Goal: Information Seeking & Learning: Learn about a topic

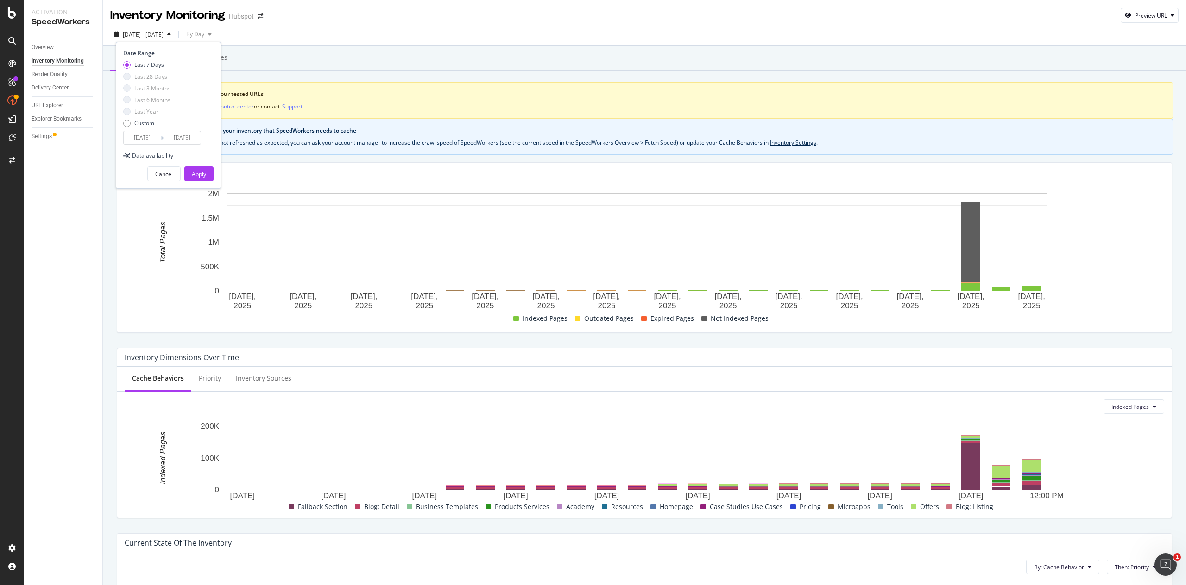
click at [201, 166] on div "Cancel Apply" at bounding box center [168, 170] width 90 height 22
click at [202, 168] on div "Apply" at bounding box center [199, 174] width 14 height 14
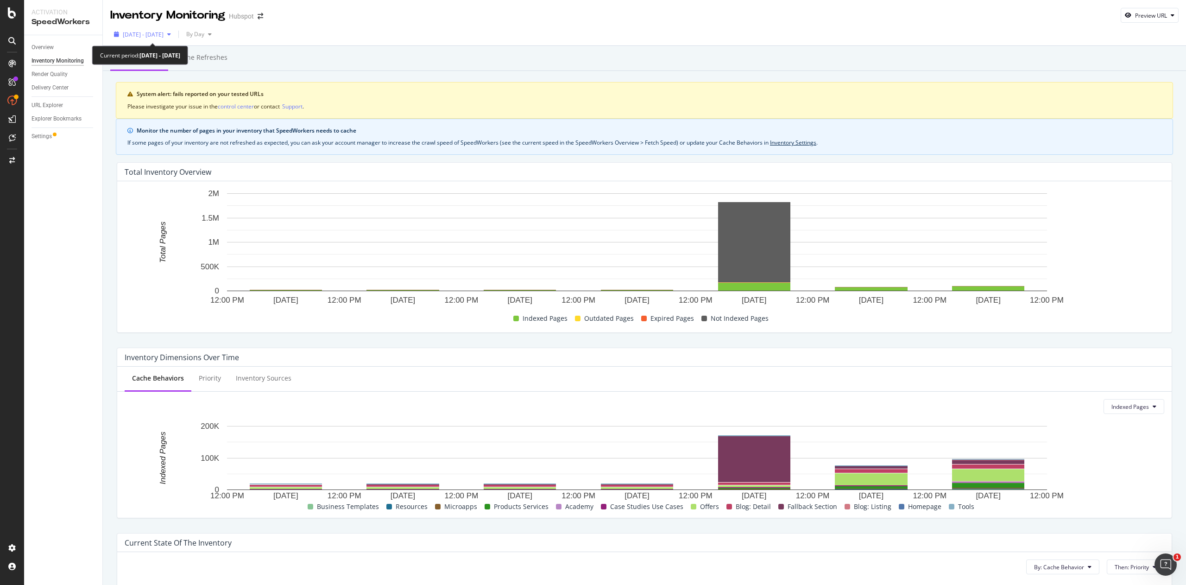
click at [164, 36] on span "2025 Sep. 2nd - Sep. 8th" at bounding box center [143, 35] width 41 height 8
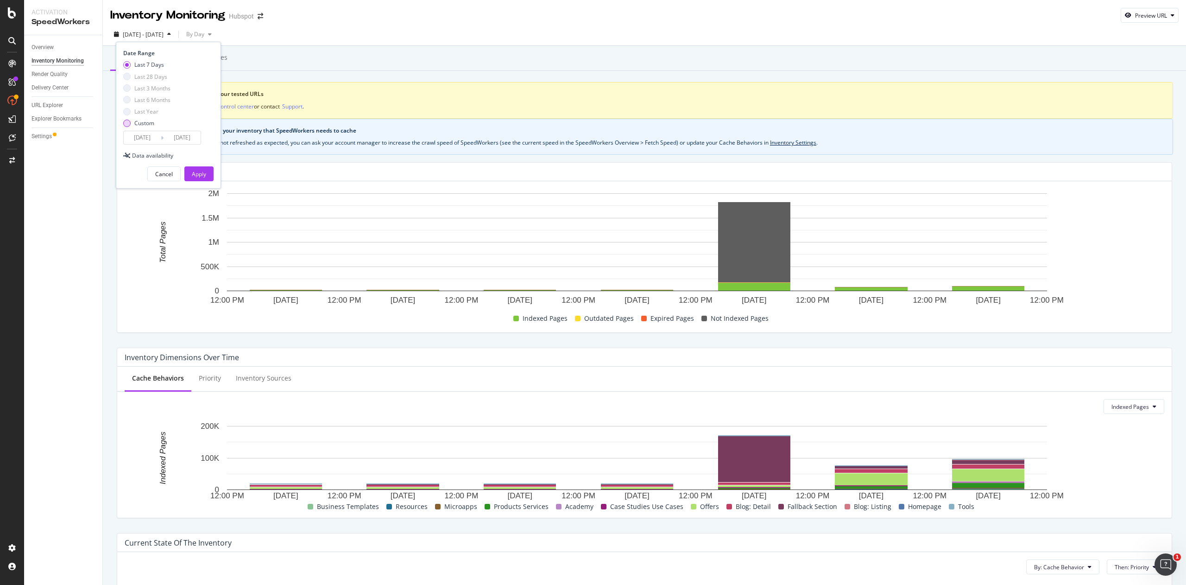
click at [143, 121] on div "Custom" at bounding box center [144, 123] width 20 height 8
type input "2025/08/13"
click at [186, 139] on input "2025/09/08" at bounding box center [182, 137] width 37 height 13
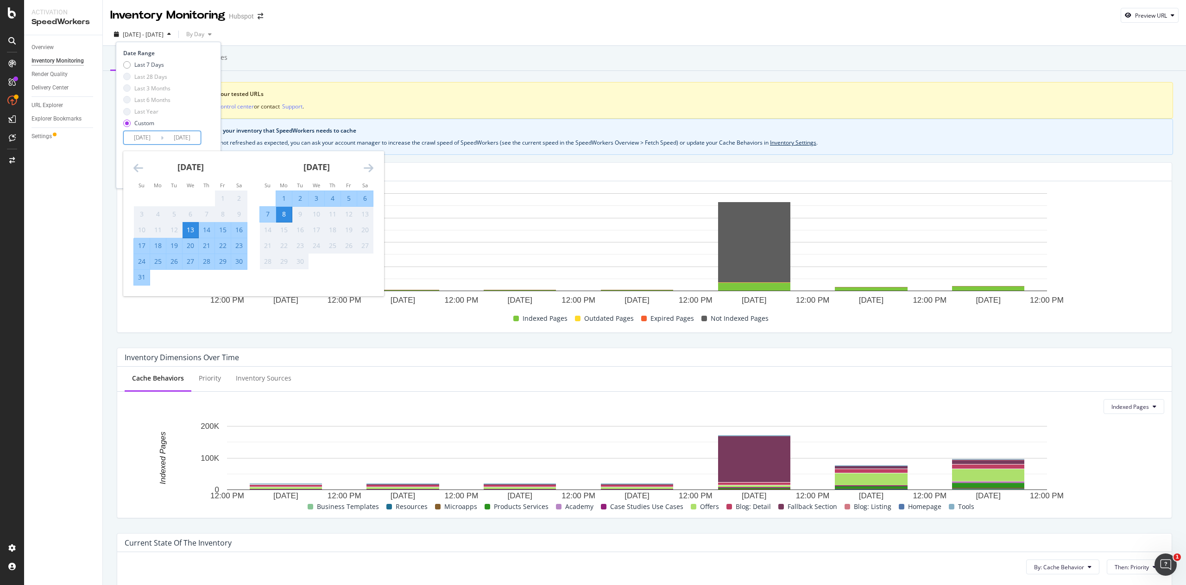
click at [204, 97] on div "Last 7 Days Last 28 Days Last 3 Months Last 6 Months Last Year Custom" at bounding box center [167, 96] width 88 height 70
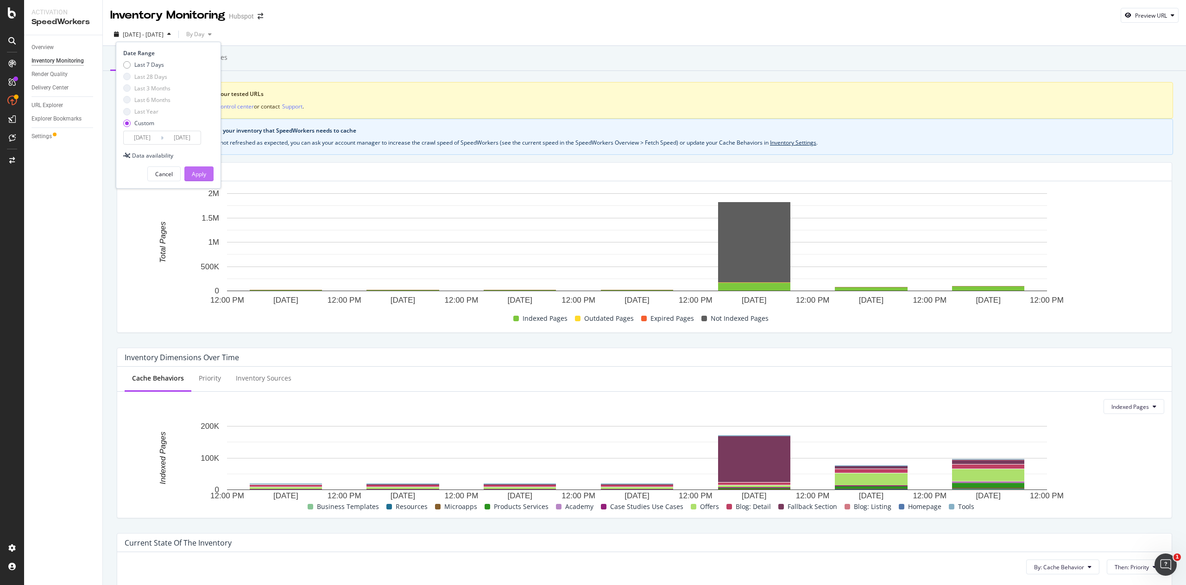
click at [204, 176] on div "Apply" at bounding box center [199, 174] width 14 height 8
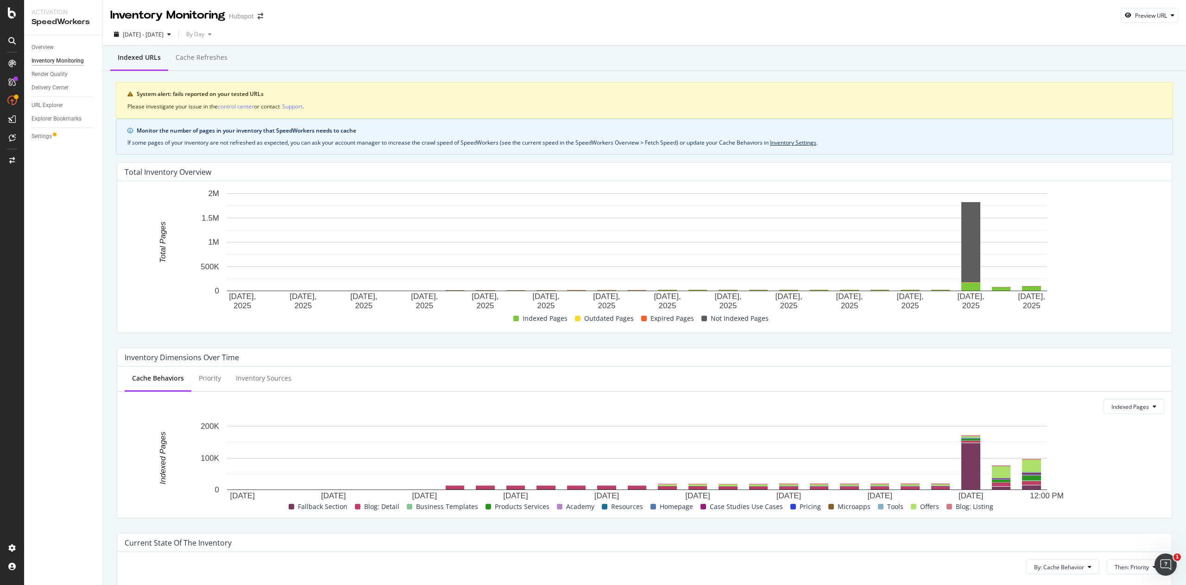
click at [47, 68] on div "Render Quality" at bounding box center [67, 74] width 71 height 13
click at [47, 70] on div "Render Quality" at bounding box center [50, 75] width 36 height 10
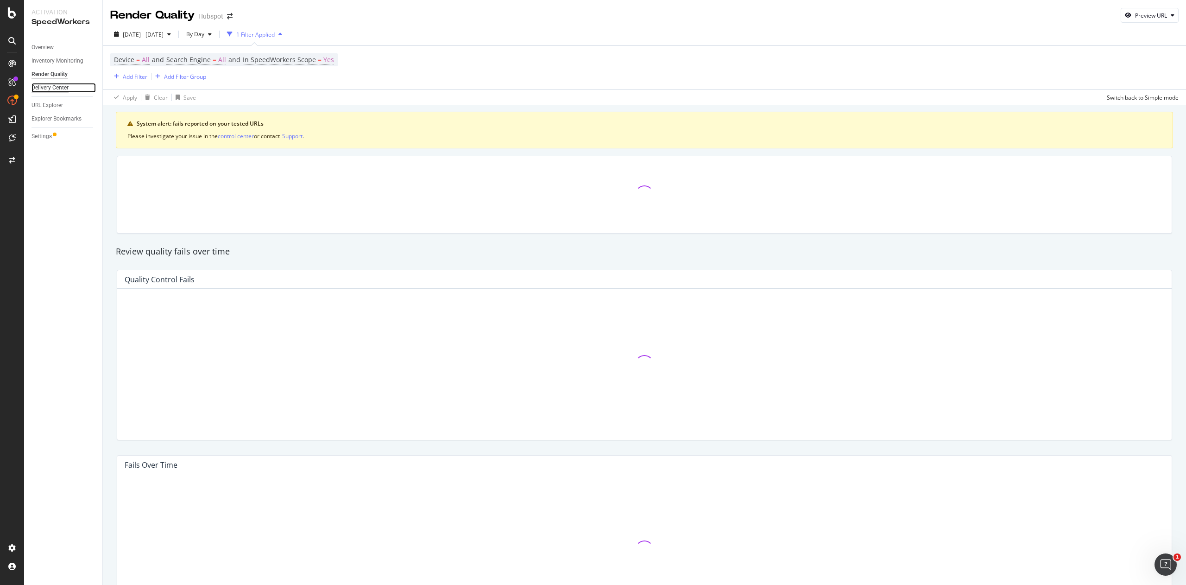
click at [52, 87] on div "Delivery Center" at bounding box center [50, 88] width 37 height 10
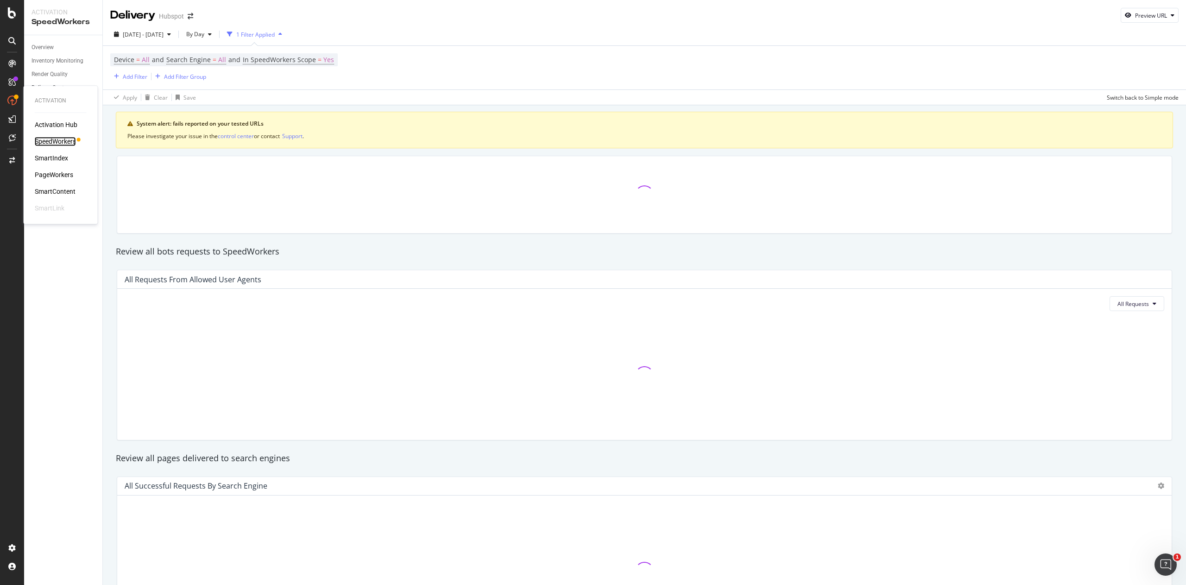
click at [54, 139] on div "SpeedWorkers" at bounding box center [55, 141] width 41 height 9
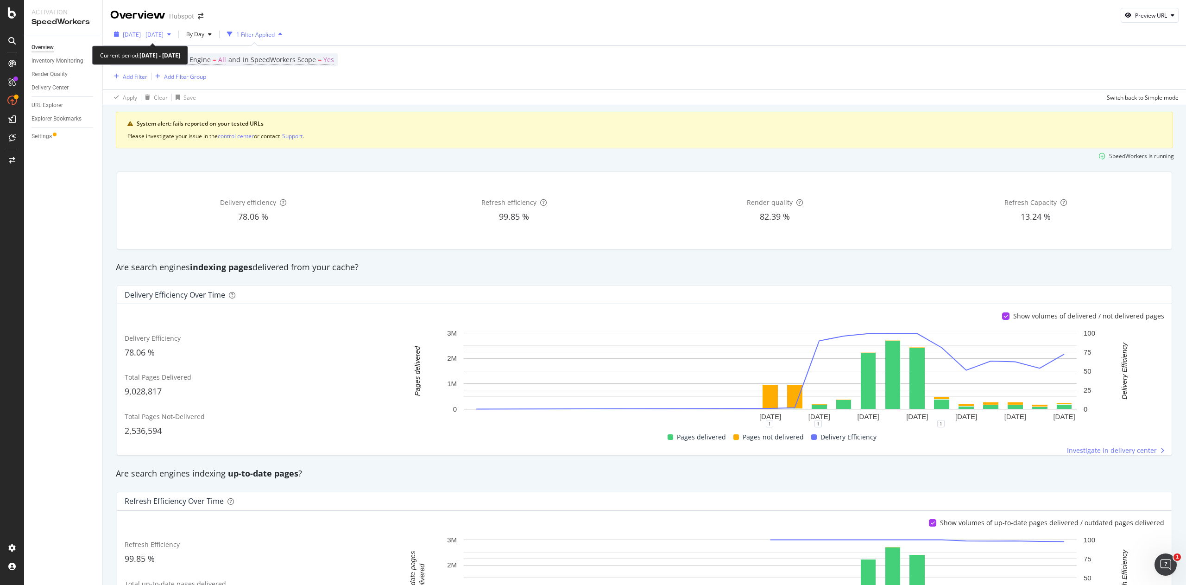
click at [164, 31] on span "2025 Sep. 8th - Sep. 8th" at bounding box center [143, 35] width 41 height 8
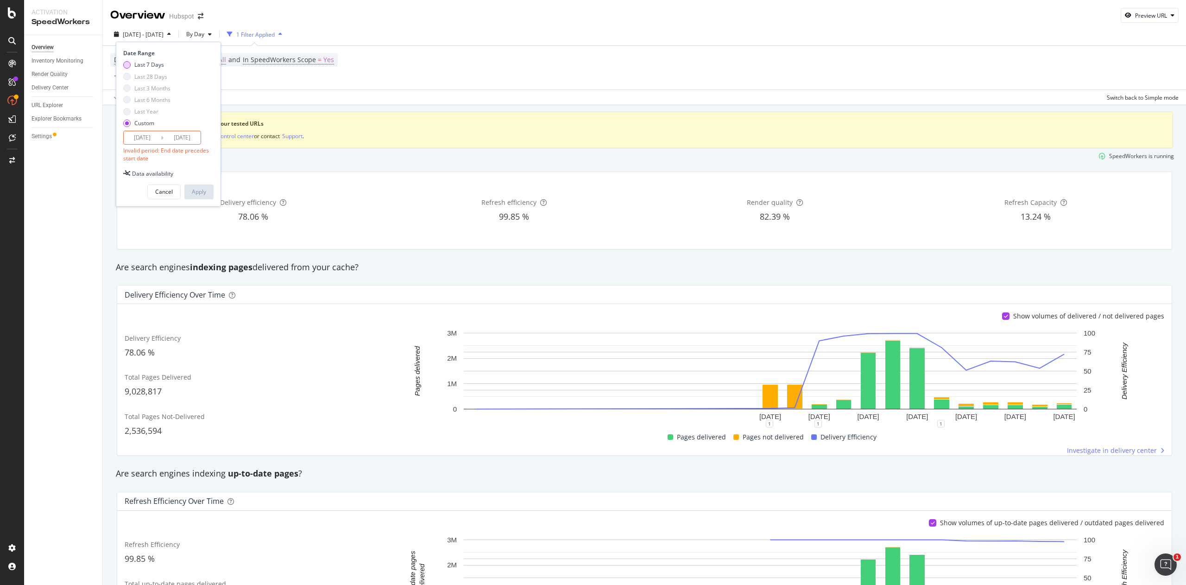
click at [158, 68] on div "Last 7 Days" at bounding box center [149, 65] width 30 height 8
type input "2025/09/02"
click at [207, 176] on button "Apply" at bounding box center [198, 173] width 29 height 15
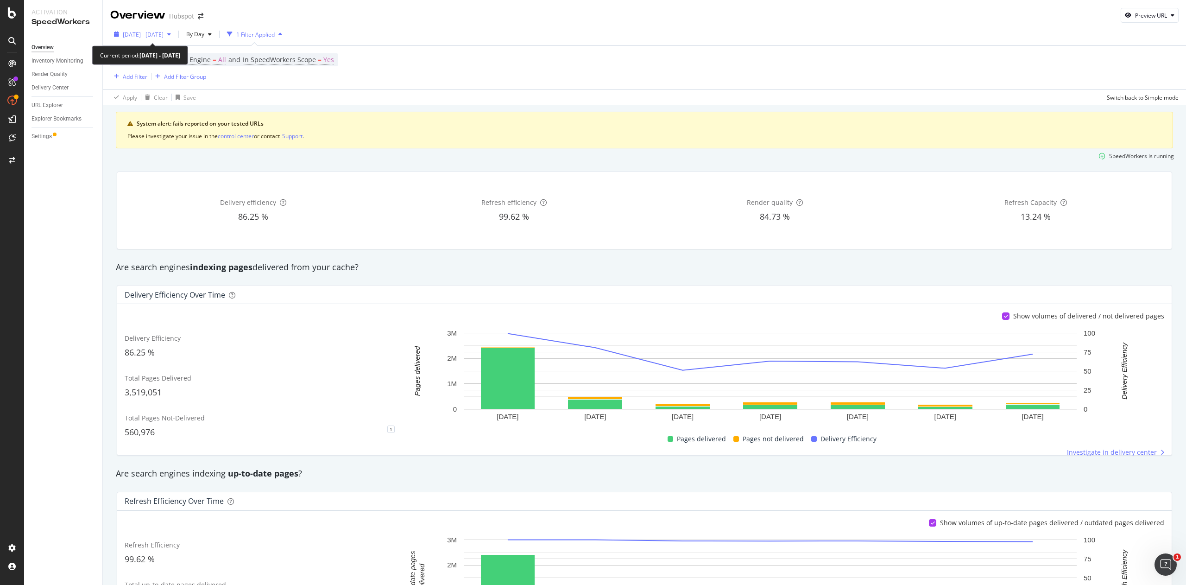
click at [134, 33] on span "2025 Sep. 2nd - Sep. 8th" at bounding box center [143, 35] width 41 height 8
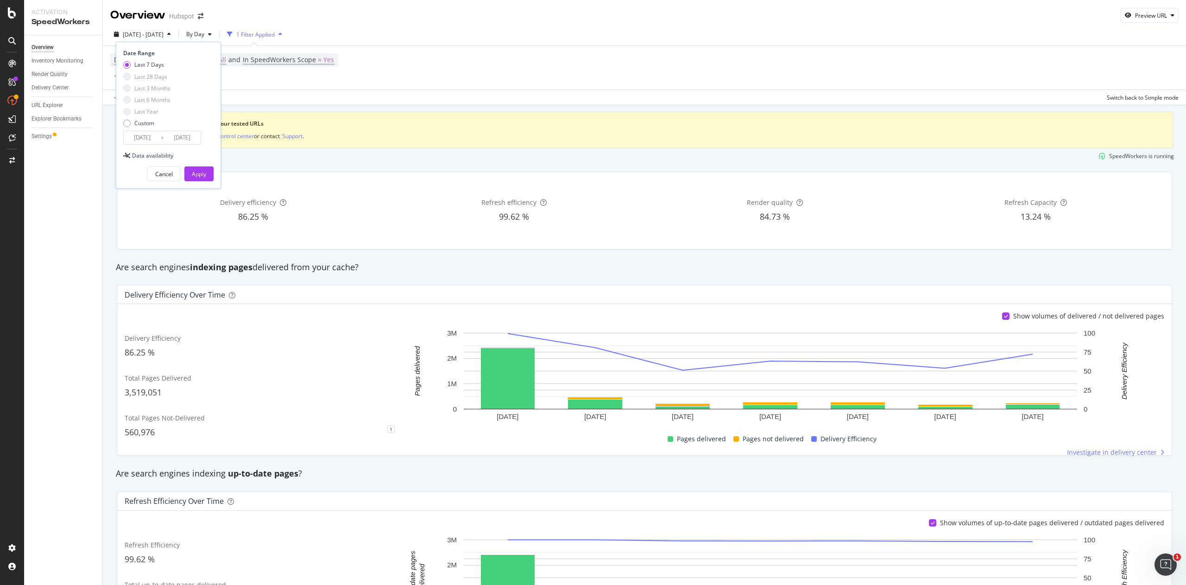
click at [127, 78] on div "Last 28 Days" at bounding box center [126, 76] width 7 height 7
click at [138, 122] on div "Custom" at bounding box center [144, 123] width 20 height 8
type input "2025/08/13"
click at [204, 168] on div "Apply" at bounding box center [199, 174] width 14 height 14
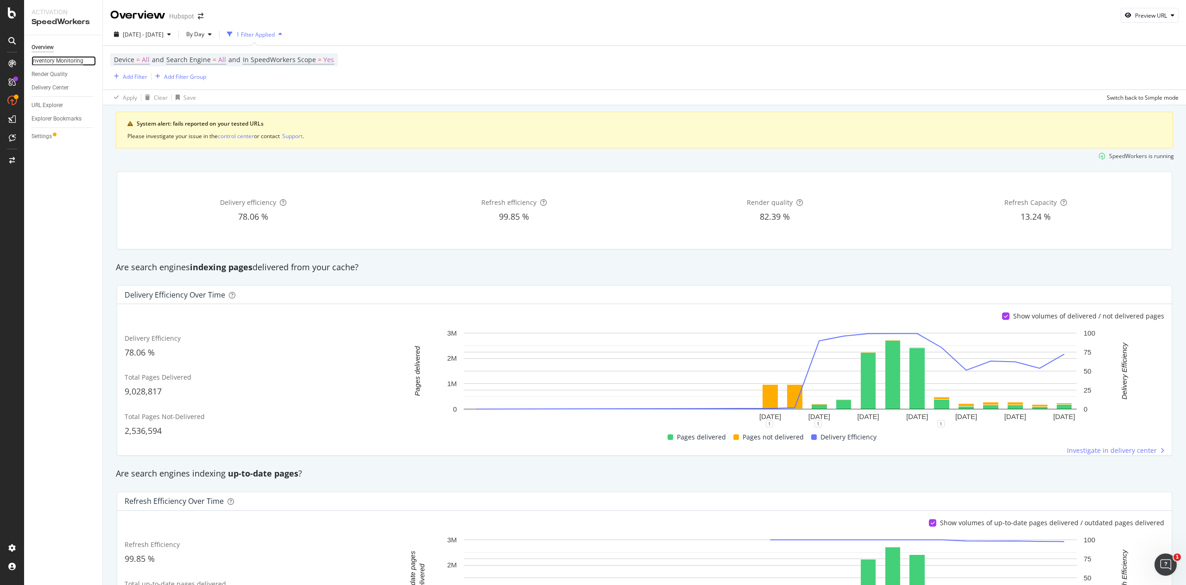
click at [41, 57] on div "Inventory Monitoring" at bounding box center [58, 61] width 52 height 10
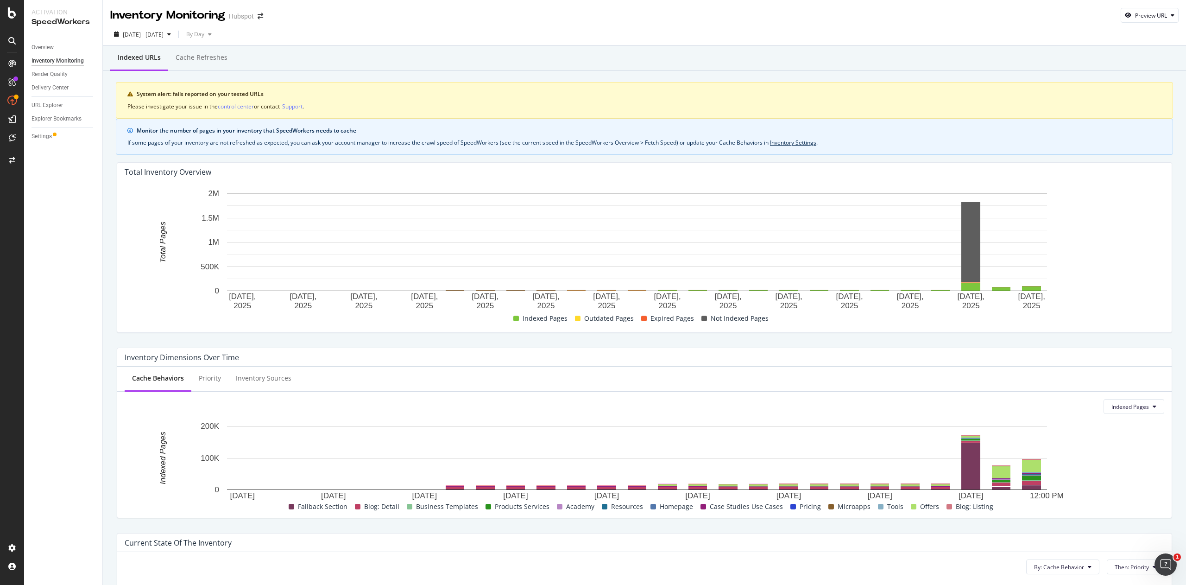
click at [45, 82] on div "Delivery Center" at bounding box center [67, 87] width 71 height 13
click at [49, 84] on div "Delivery Center" at bounding box center [50, 88] width 37 height 10
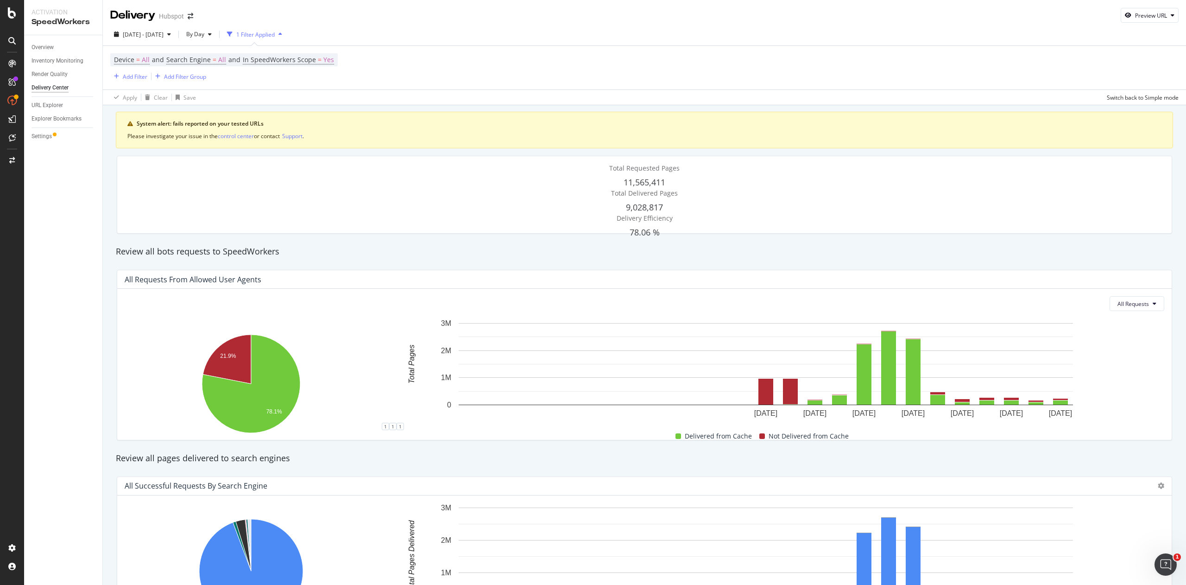
click at [265, 33] on div "1 Filter Applied" at bounding box center [255, 35] width 38 height 8
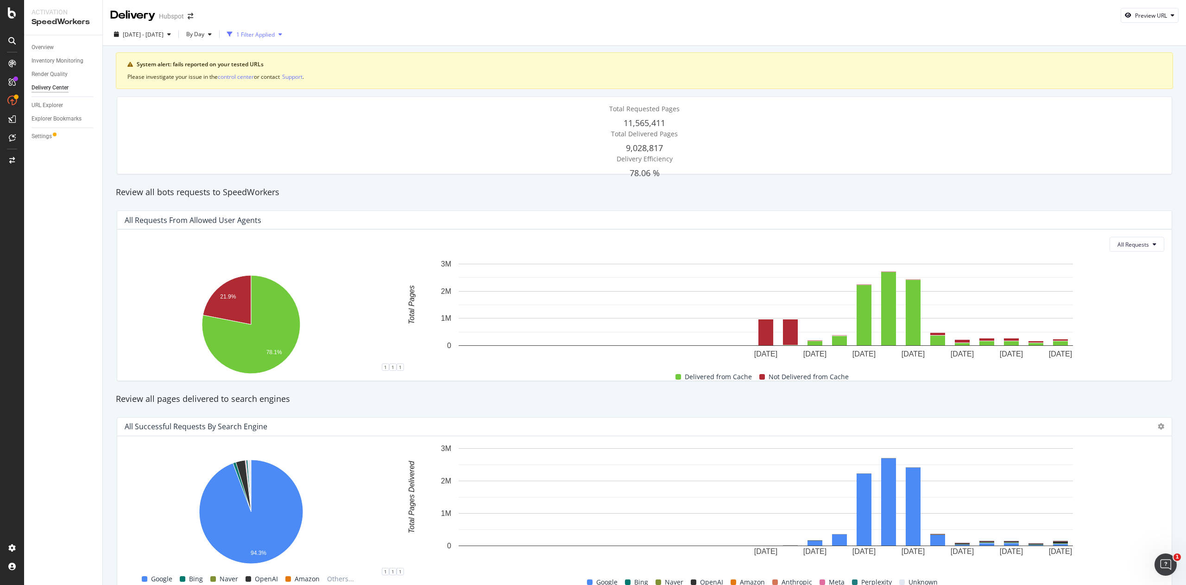
click at [272, 33] on div "1 Filter Applied" at bounding box center [255, 35] width 38 height 8
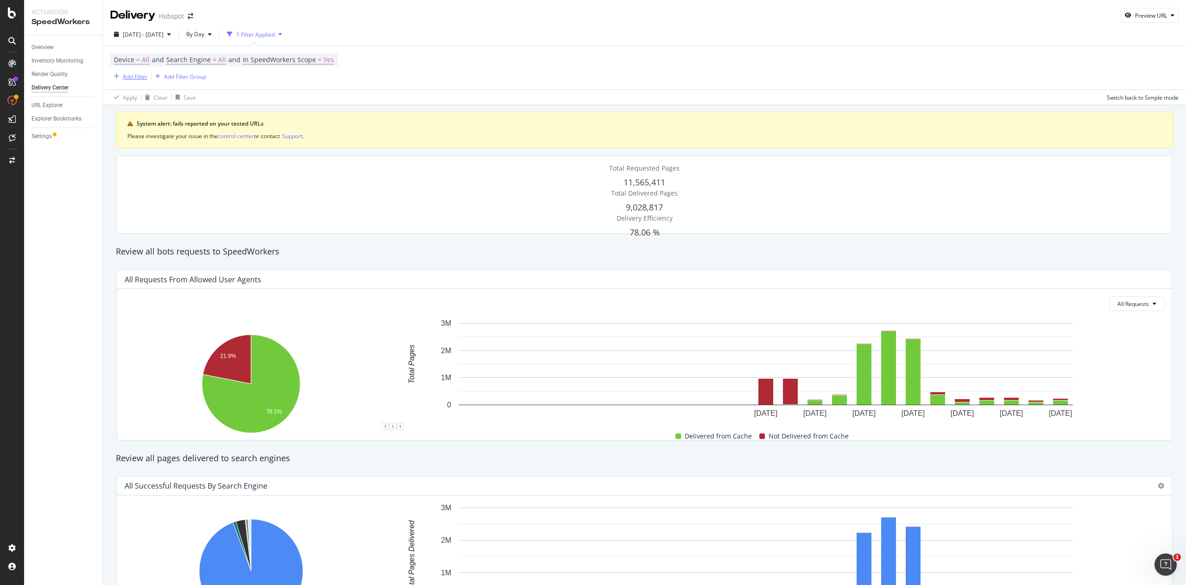
click at [142, 76] on div "Add Filter" at bounding box center [135, 77] width 25 height 8
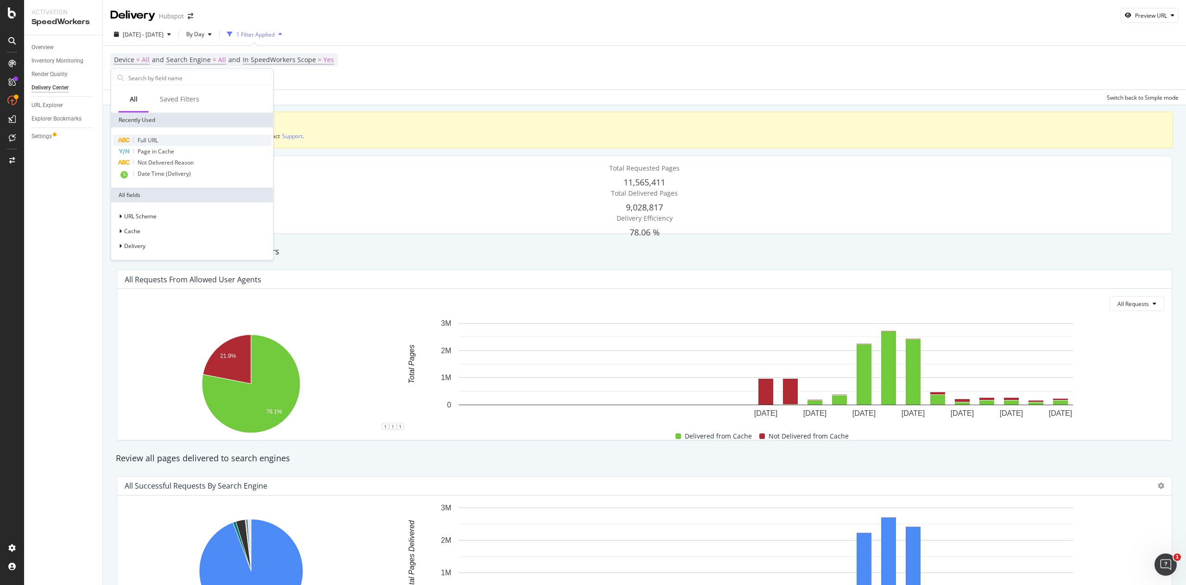
click at [156, 136] on span "Full URL" at bounding box center [148, 140] width 20 height 8
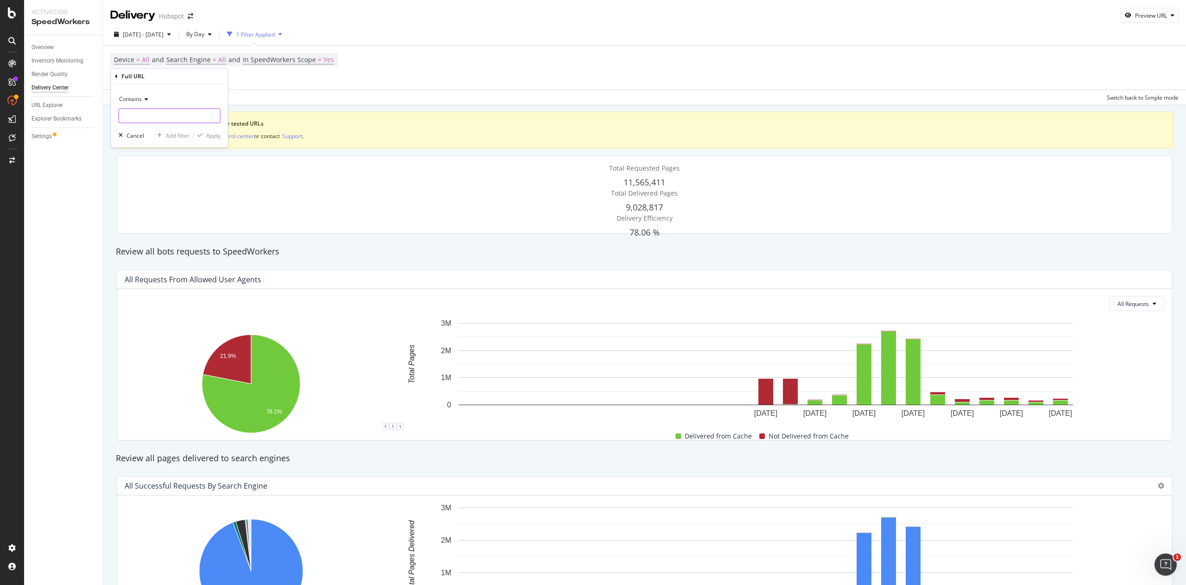
click at [186, 113] on input "text" at bounding box center [169, 115] width 101 height 15
type input "q"
type input "w"
type input "https://offers.hubspot.com"
click at [212, 133] on div "Apply" at bounding box center [213, 135] width 14 height 8
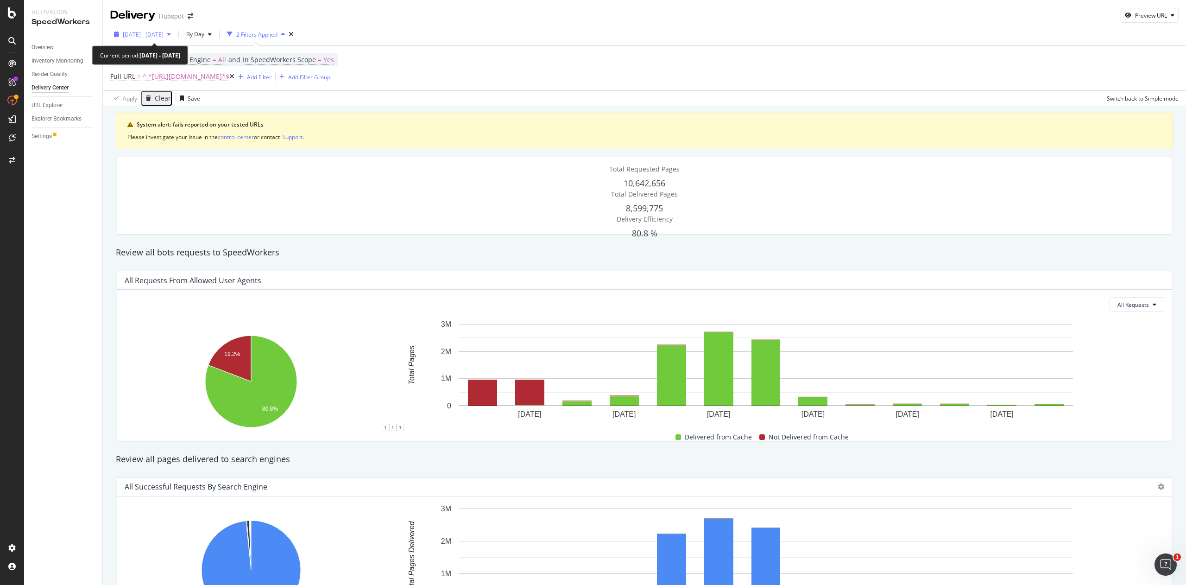
click at [162, 38] on div "2025 Aug. 13th - Sep. 8th" at bounding box center [142, 34] width 64 height 14
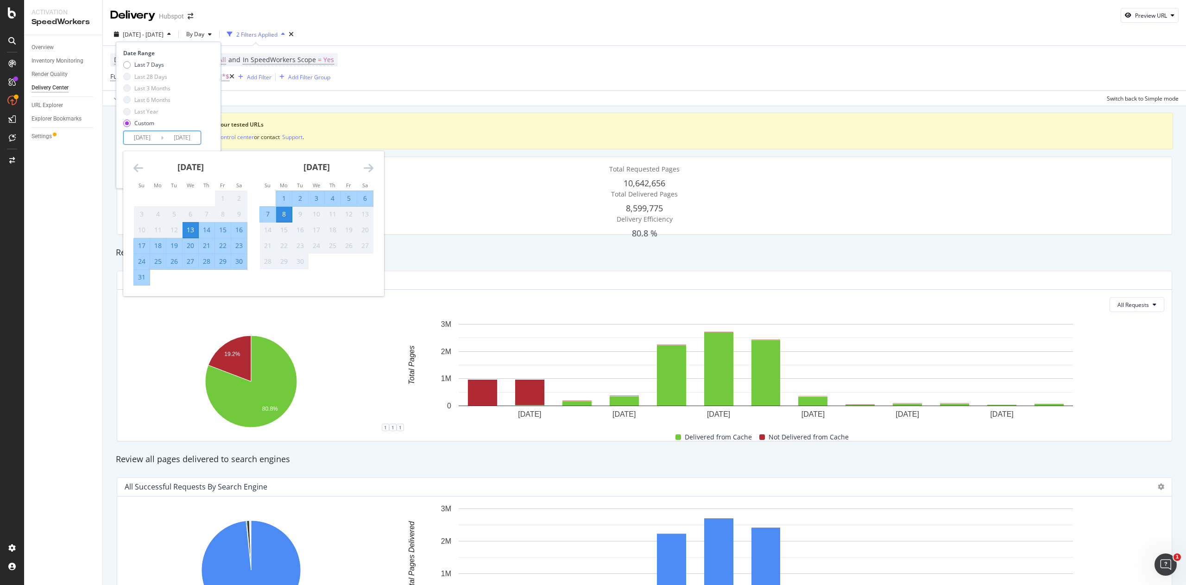
click at [156, 142] on input "2025/08/13" at bounding box center [142, 137] width 37 height 13
click at [223, 257] on div "29" at bounding box center [223, 261] width 16 height 9
type input "2025/08/29"
click at [191, 113] on div "Last 7 Days Last 28 Days Last 3 Months Last 6 Months Last Year Custom" at bounding box center [167, 96] width 88 height 70
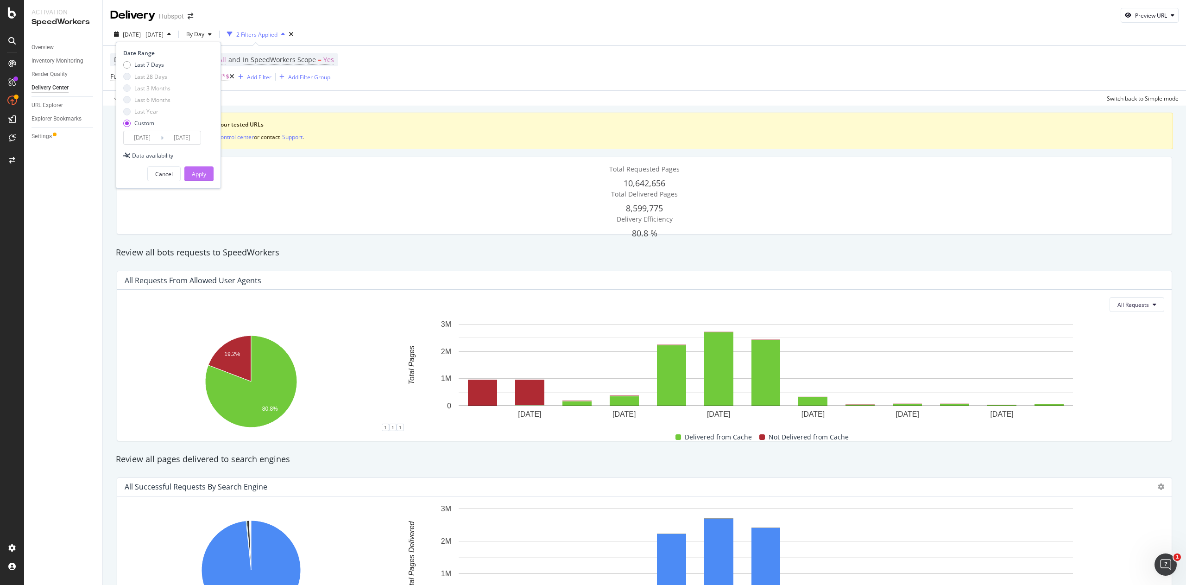
click at [191, 174] on button "Apply" at bounding box center [198, 173] width 29 height 15
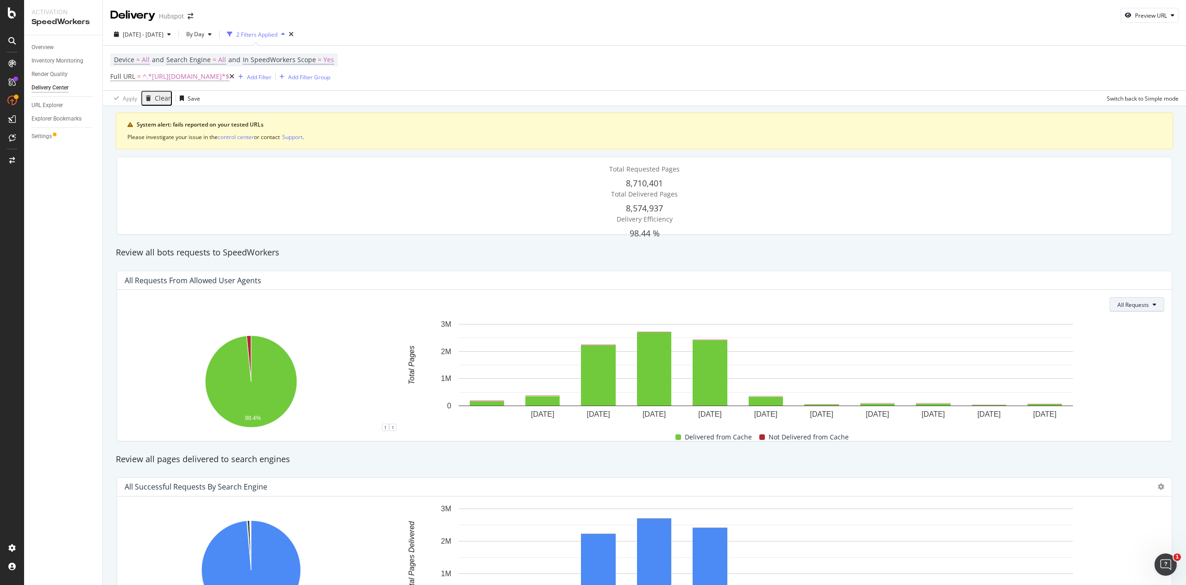
click at [1121, 307] on span "All Requests" at bounding box center [1134, 305] width 32 height 8
click at [1126, 355] on span "Not Delivered" at bounding box center [1136, 359] width 36 height 8
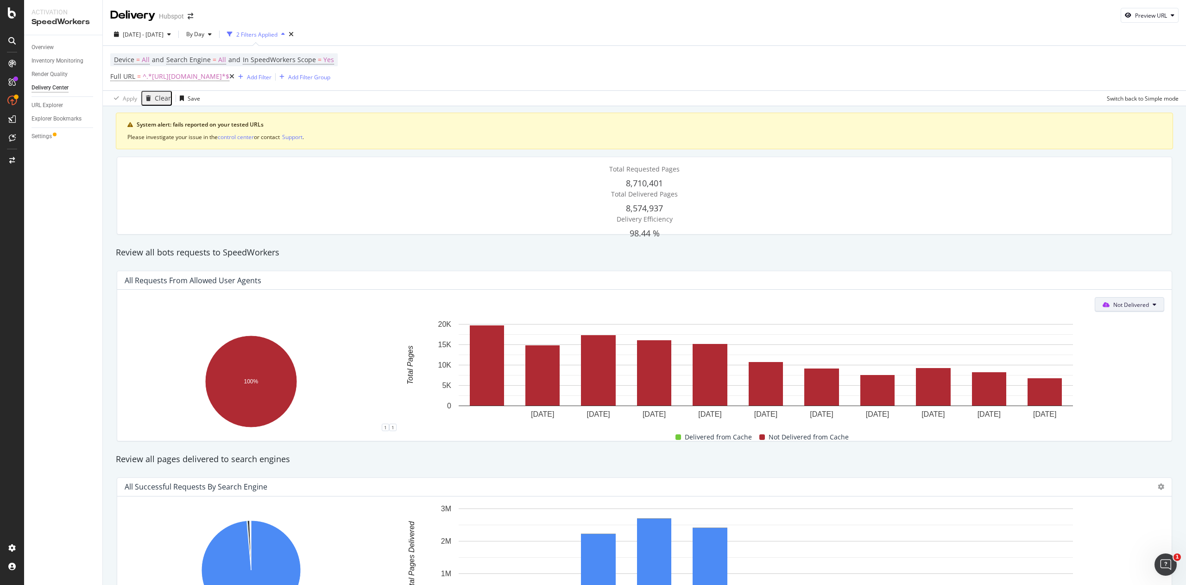
click at [1114, 305] on span "Not Delivered" at bounding box center [1132, 305] width 36 height 8
click at [1108, 338] on span "Delivered" at bounding box center [1121, 342] width 36 height 8
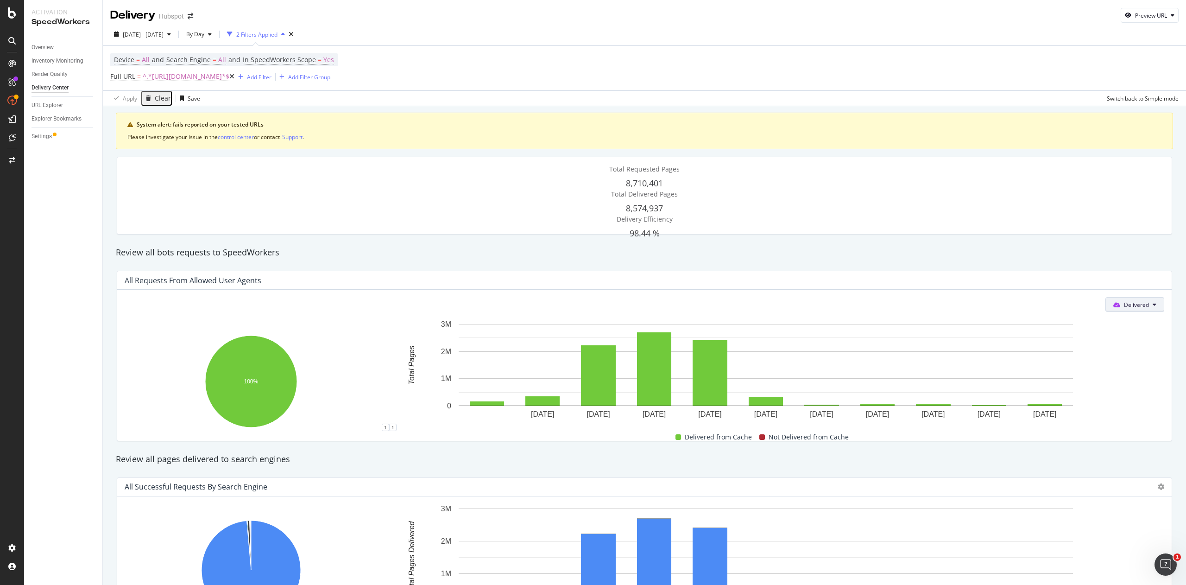
click at [1114, 309] on span at bounding box center [1119, 305] width 11 height 8
click at [1106, 328] on span "All Requests" at bounding box center [1125, 325] width 51 height 8
click at [1118, 307] on span "All Requests" at bounding box center [1134, 305] width 32 height 8
click at [911, 268] on div "All Requests from Allowed User Agents All Requests Hold CTRL while clicking to …" at bounding box center [644, 355] width 1067 height 185
